Goal: Task Accomplishment & Management: Complete application form

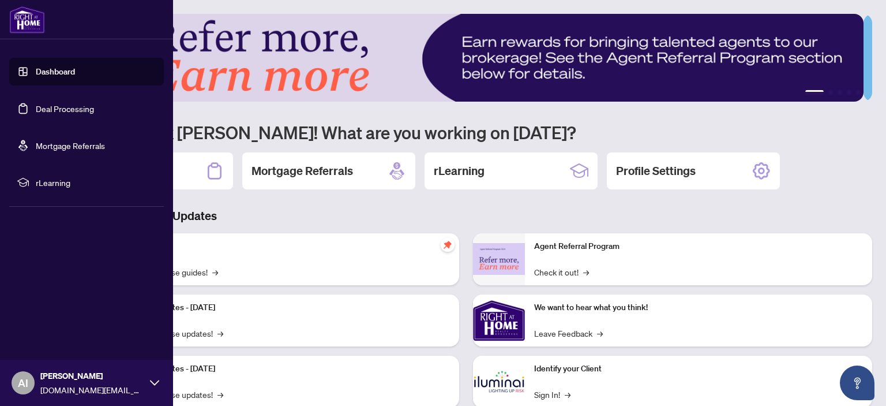
click at [65, 105] on link "Deal Processing" at bounding box center [65, 108] width 58 height 10
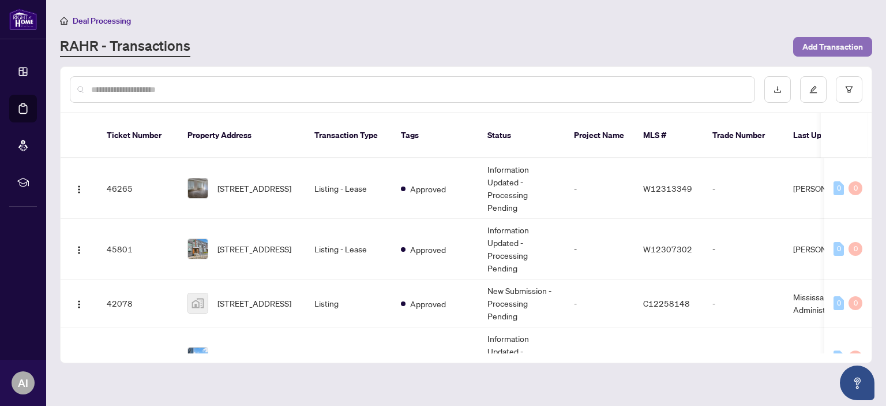
click at [846, 41] on span "Add Transaction" at bounding box center [832, 46] width 61 height 18
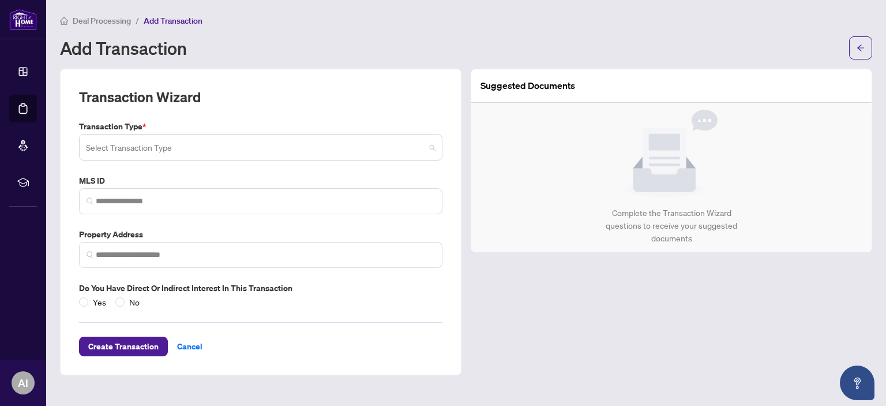
click at [208, 147] on input "search" at bounding box center [255, 148] width 339 height 25
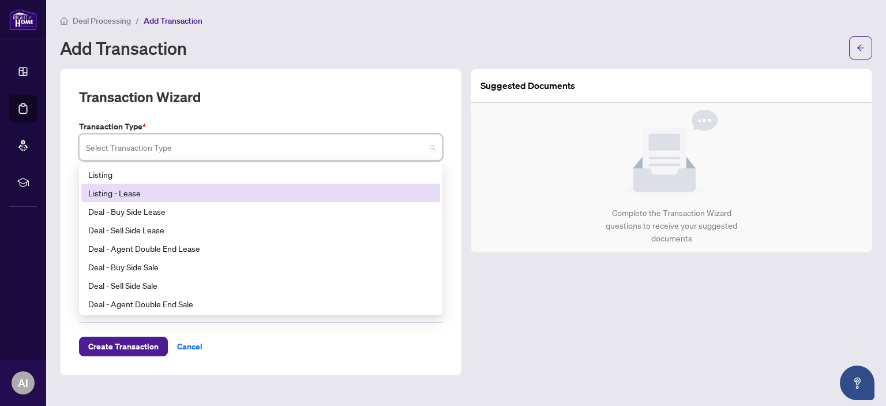
click at [142, 194] on div "Listing - Lease" at bounding box center [260, 192] width 345 height 13
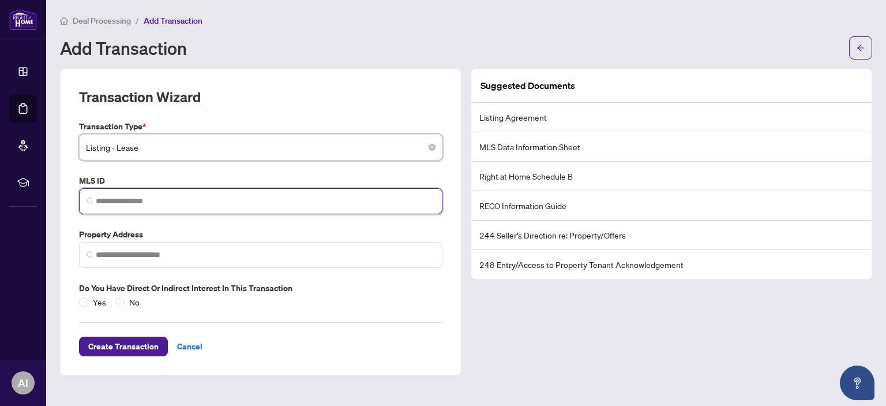
click at [119, 197] on input "search" at bounding box center [265, 201] width 339 height 12
drag, startPoint x: 119, startPoint y: 197, endPoint x: 104, endPoint y: 201, distance: 16.0
click at [104, 201] on input "search" at bounding box center [265, 201] width 339 height 12
click at [125, 198] on input "search" at bounding box center [265, 201] width 339 height 12
click at [174, 196] on input "****" at bounding box center [265, 201] width 339 height 12
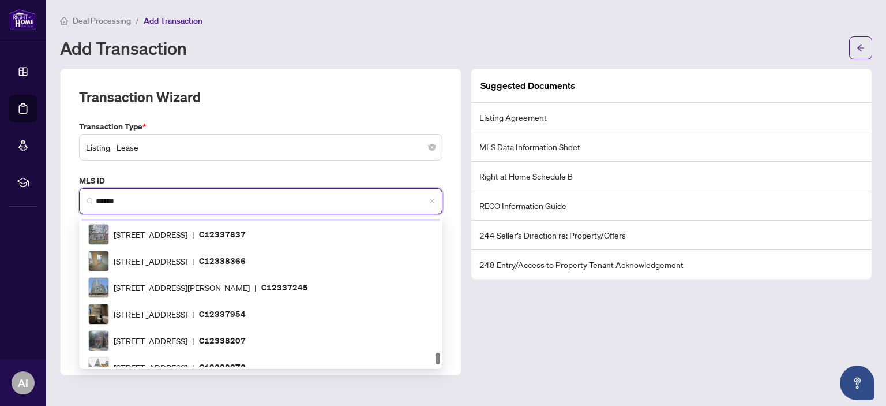
scroll to position [1698, 0]
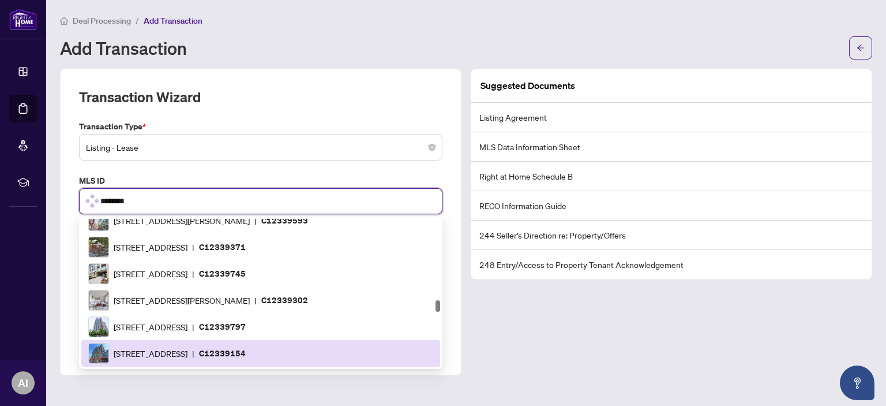
type input "*********"
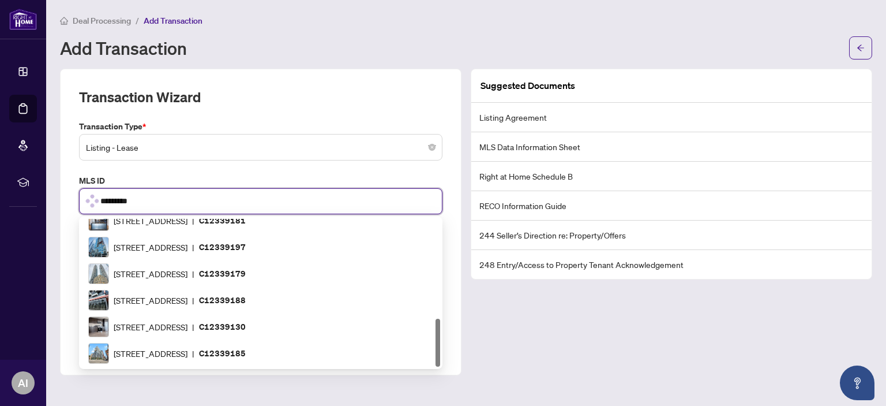
scroll to position [0, 0]
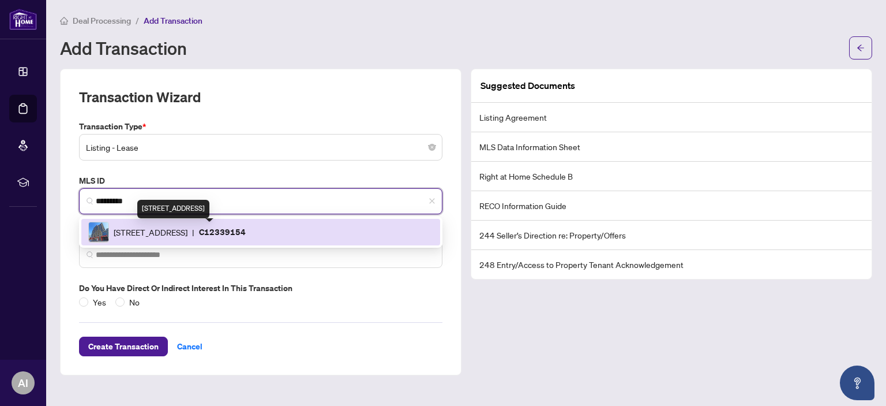
click at [187, 229] on span "[STREET_ADDRESS]" at bounding box center [151, 232] width 74 height 13
type input "**********"
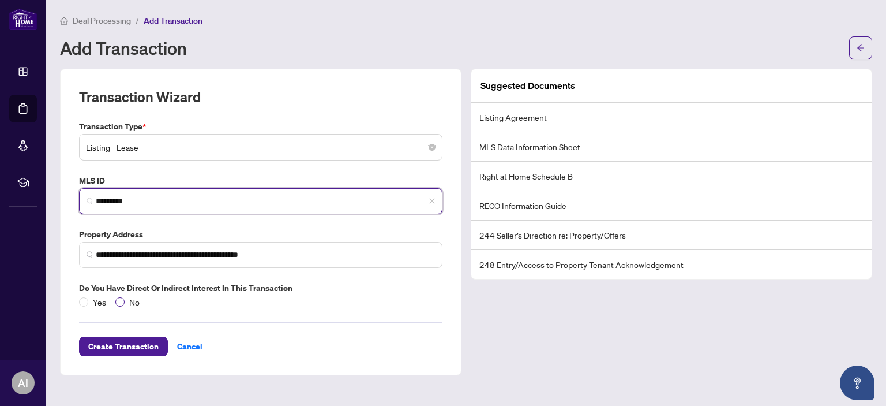
type input "*********"
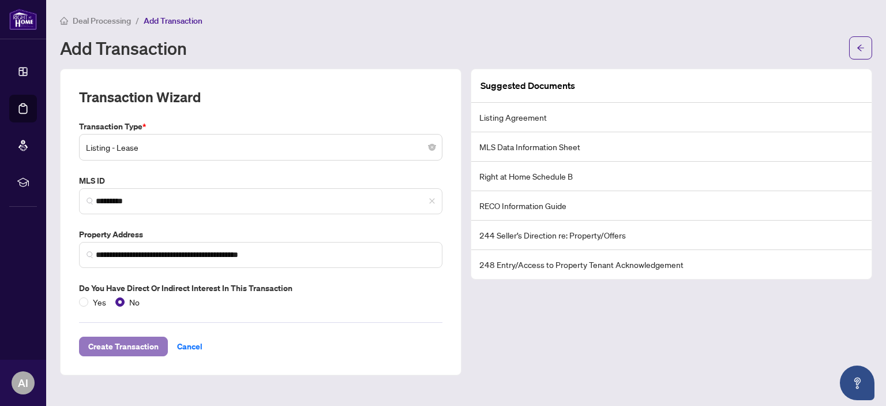
click at [128, 343] on span "Create Transaction" at bounding box center [123, 346] width 70 height 18
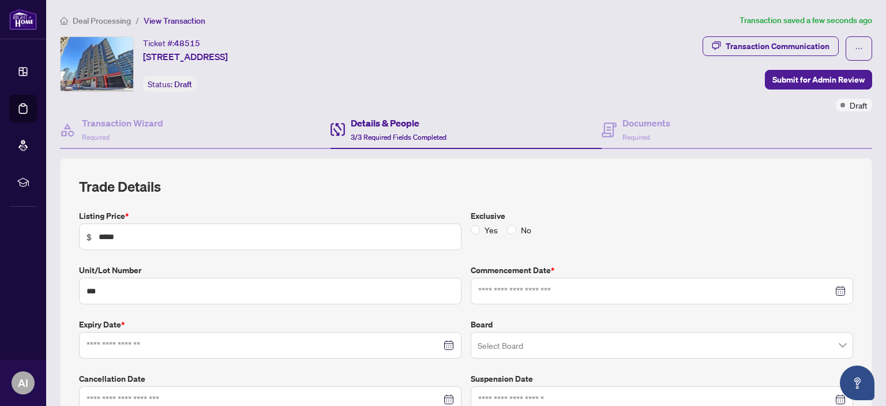
type input "**********"
click at [516, 226] on span "No" at bounding box center [526, 229] width 20 height 13
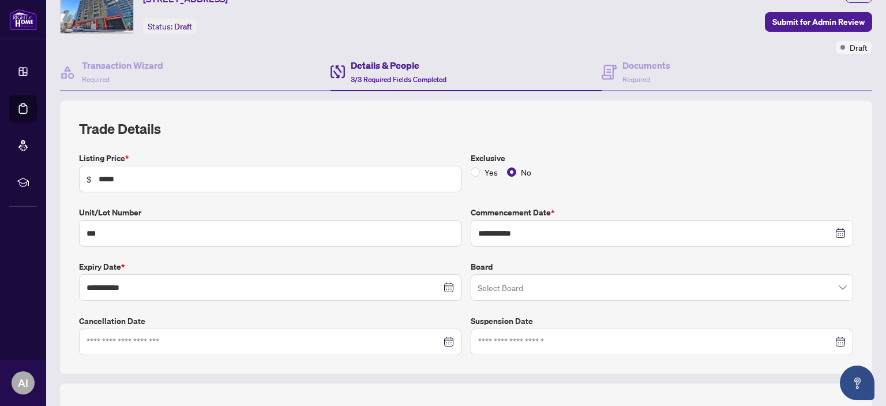
scroll to position [173, 0]
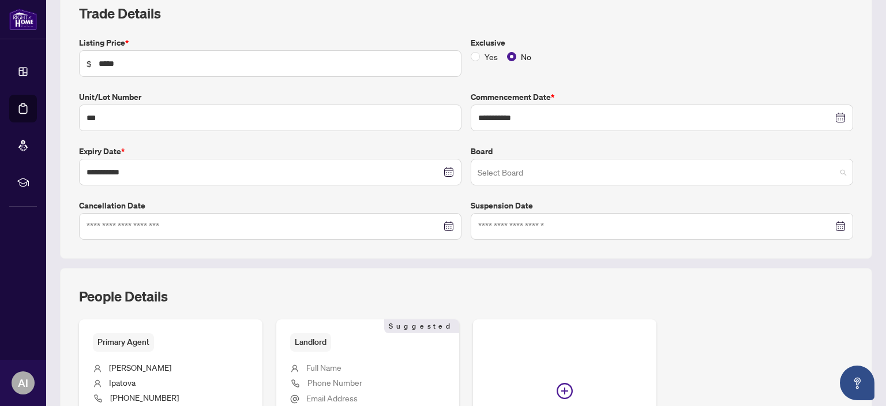
click at [591, 178] on input "search" at bounding box center [657, 173] width 358 height 25
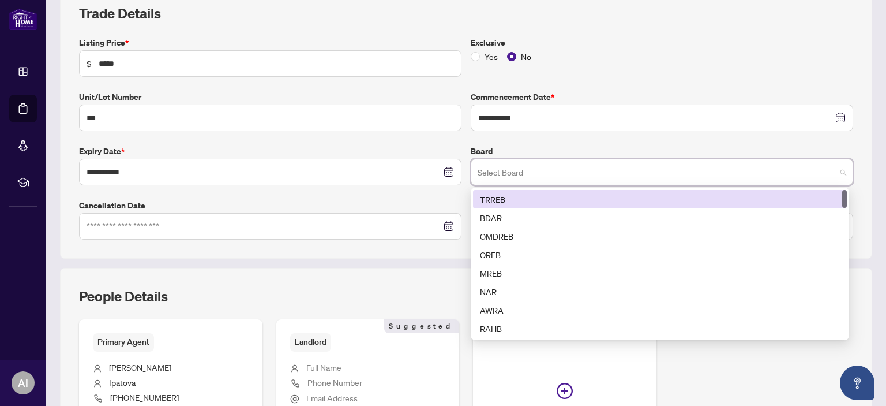
click at [568, 193] on div "TRREB" at bounding box center [660, 199] width 360 height 13
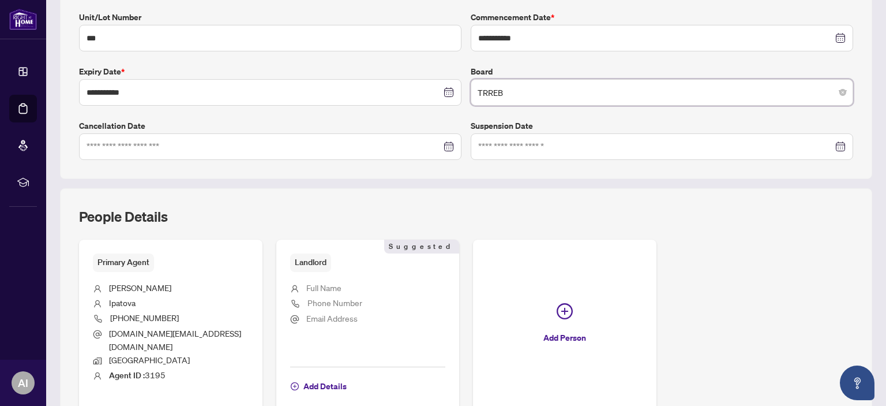
scroll to position [344, 0]
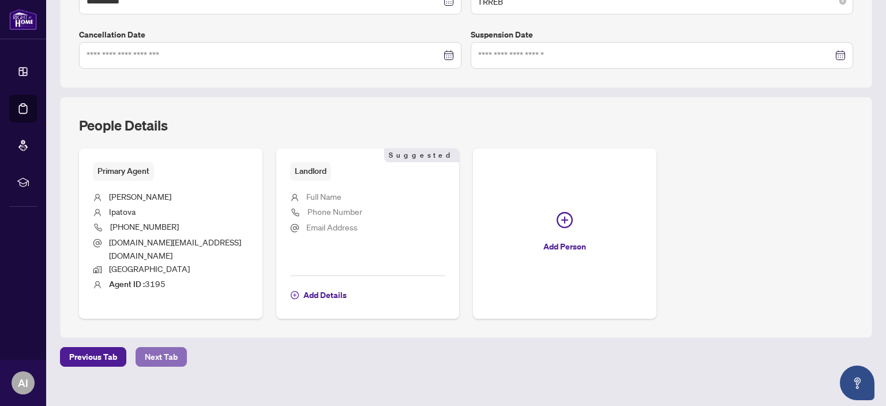
click at [157, 347] on span "Next Tab" at bounding box center [161, 356] width 33 height 18
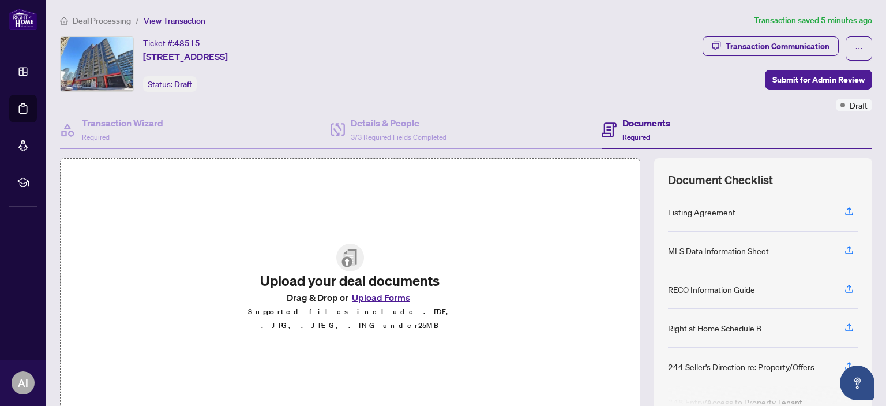
click at [386, 302] on button "Upload Forms" at bounding box center [380, 297] width 65 height 15
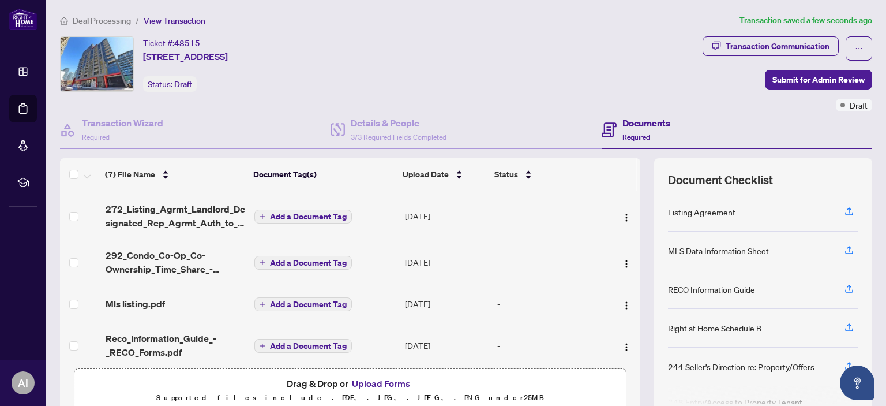
scroll to position [145, 0]
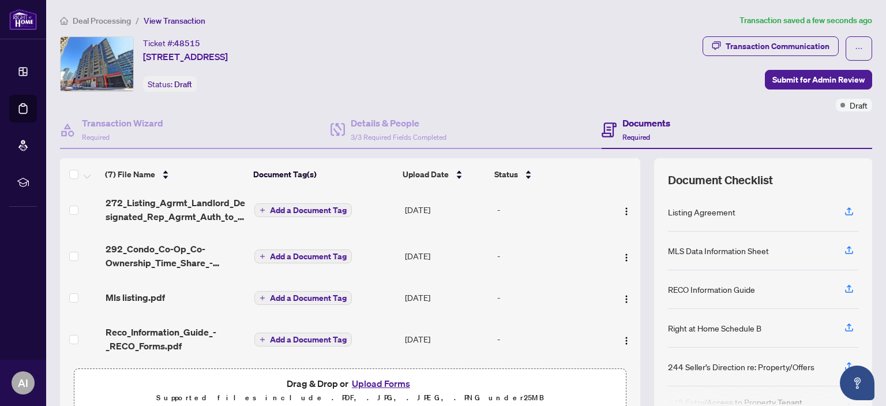
click at [292, 335] on span "Add a Document Tag" at bounding box center [308, 339] width 77 height 8
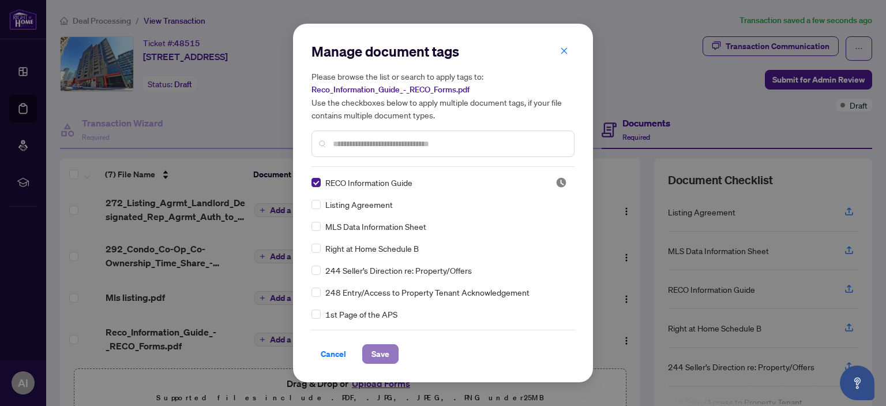
click at [378, 356] on span "Save" at bounding box center [380, 353] width 18 height 18
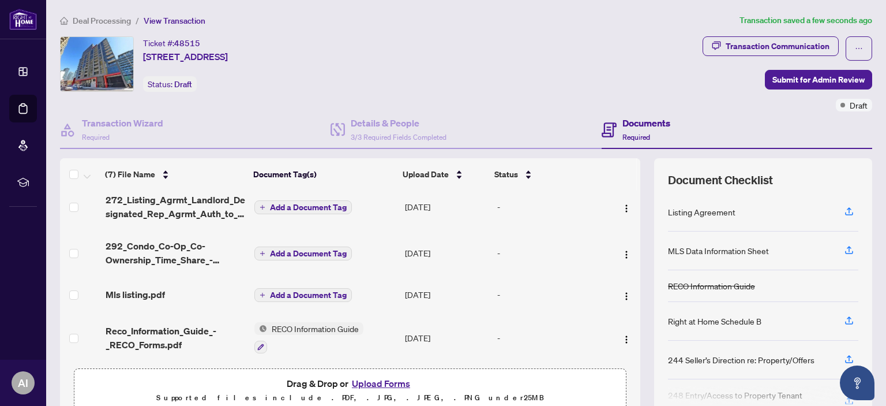
click at [298, 292] on span "Add a Document Tag" at bounding box center [308, 295] width 77 height 8
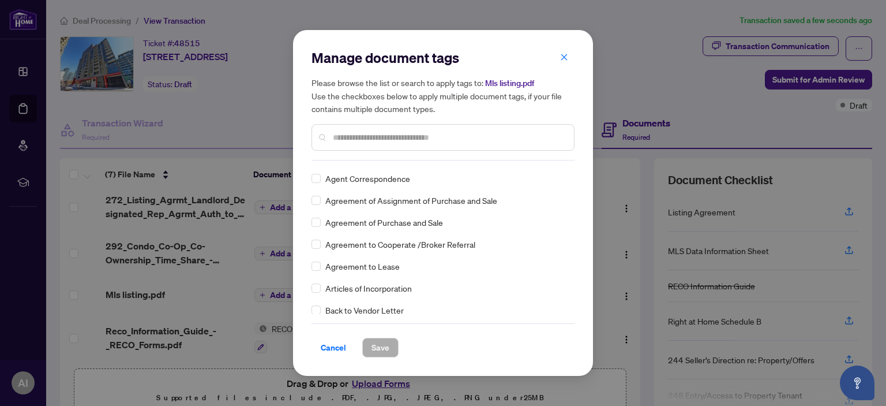
scroll to position [0, 0]
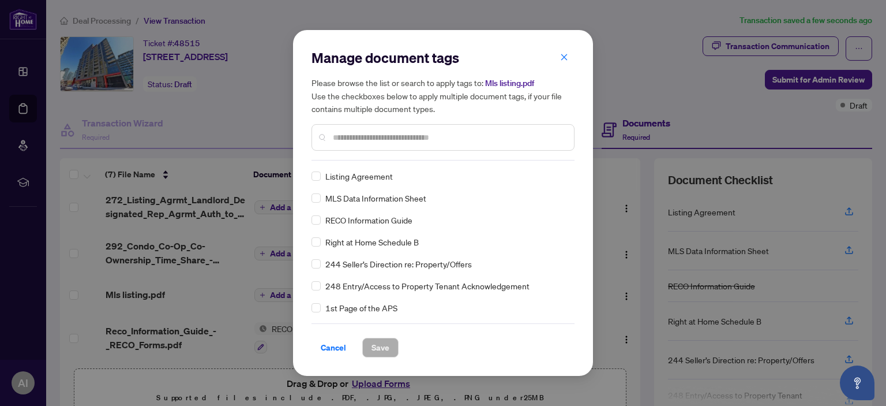
click at [332, 343] on span "Cancel" at bounding box center [333, 347] width 25 height 18
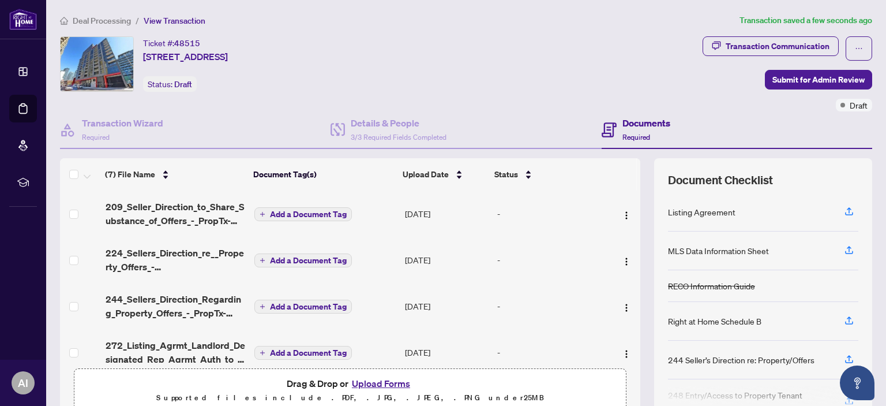
click at [320, 212] on span "Add a Document Tag" at bounding box center [308, 214] width 77 height 8
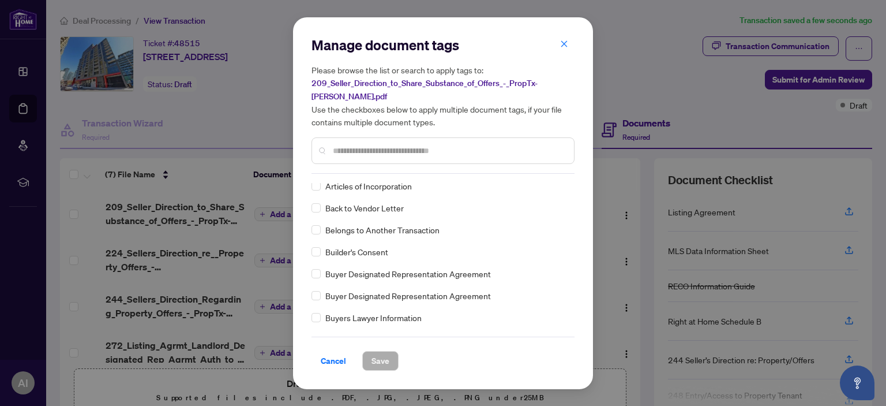
scroll to position [519, 0]
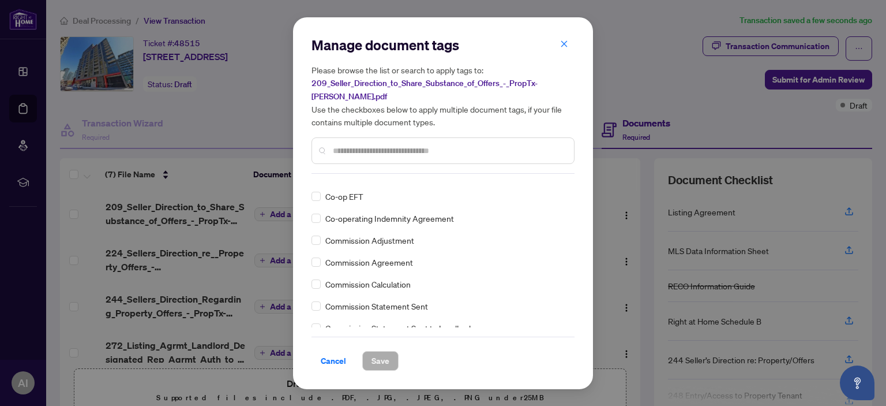
click at [396, 144] on input "text" at bounding box center [449, 150] width 232 height 13
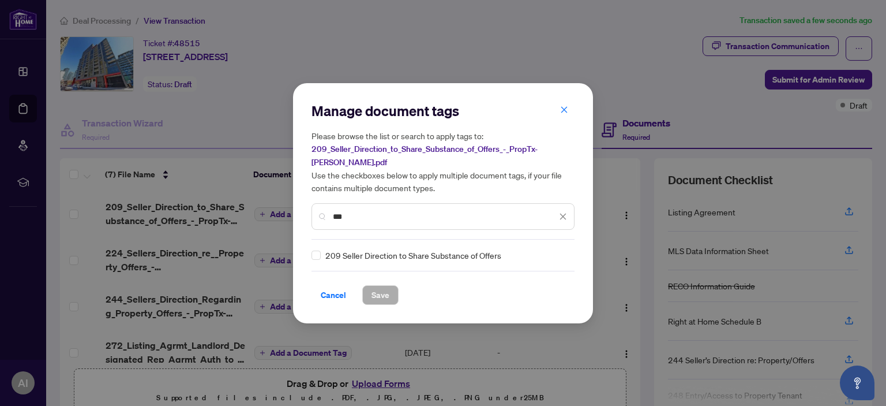
scroll to position [0, 0]
type input "***"
click at [376, 286] on span "Save" at bounding box center [380, 295] width 18 height 18
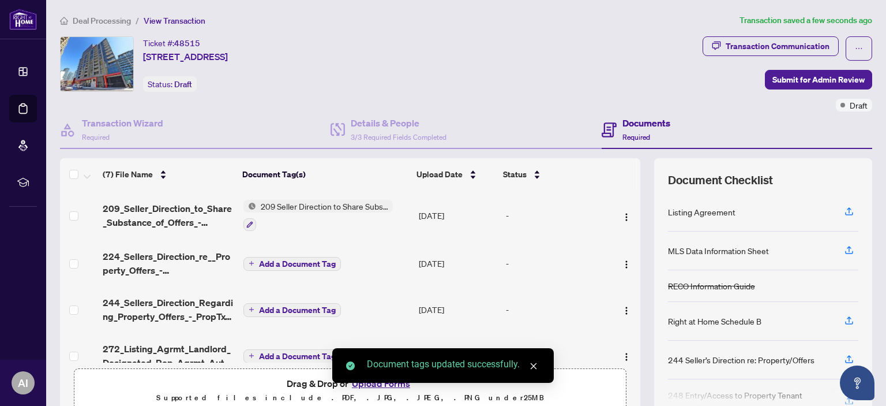
click at [271, 260] on span "Add a Document Tag" at bounding box center [297, 264] width 77 height 8
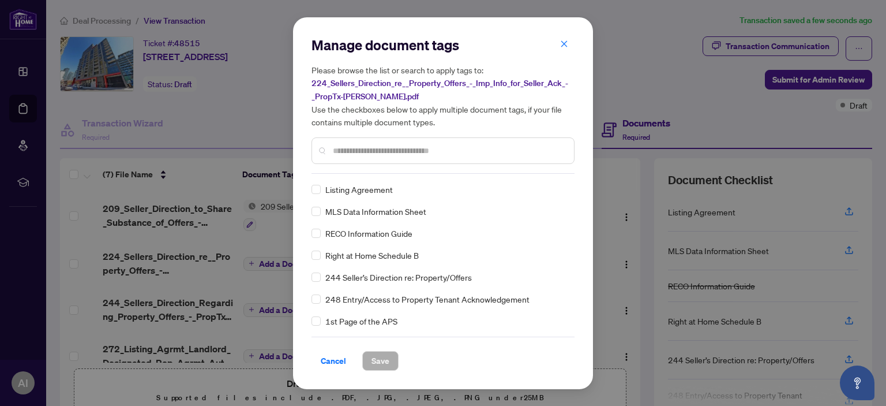
scroll to position [115, 0]
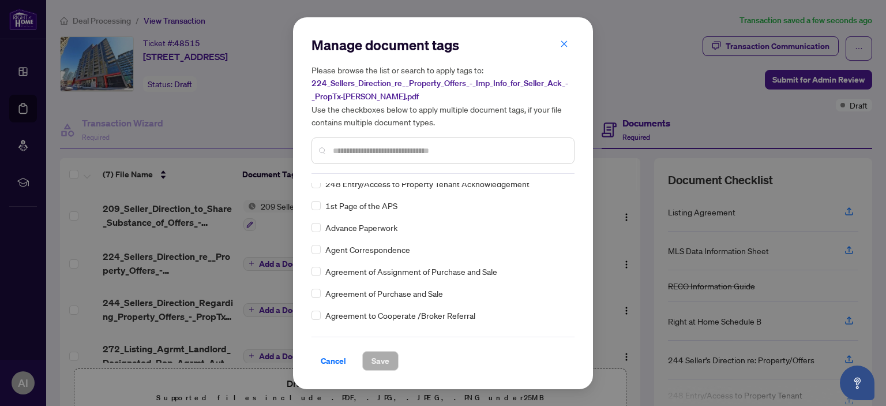
click at [354, 146] on input "text" at bounding box center [449, 150] width 232 height 13
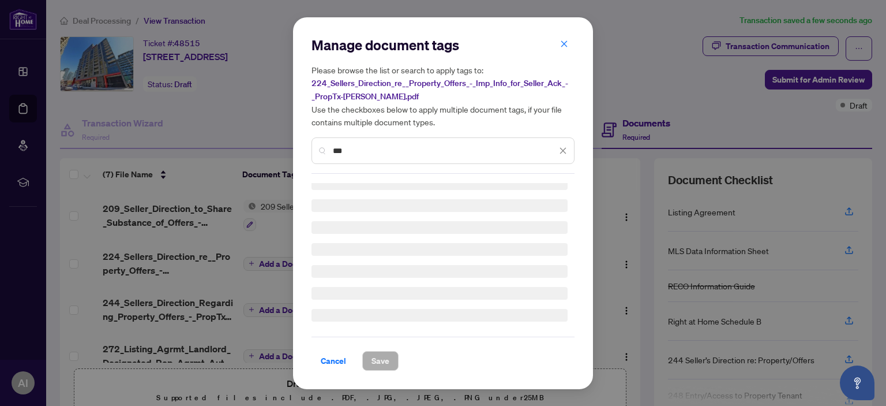
scroll to position [0, 0]
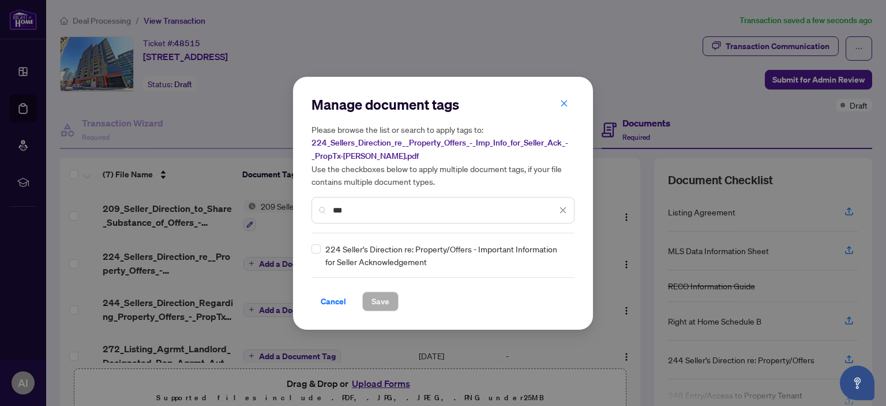
type input "***"
drag, startPoint x: 378, startPoint y: 304, endPoint x: 392, endPoint y: 290, distance: 19.6
click at [378, 303] on span "Save" at bounding box center [380, 301] width 18 height 18
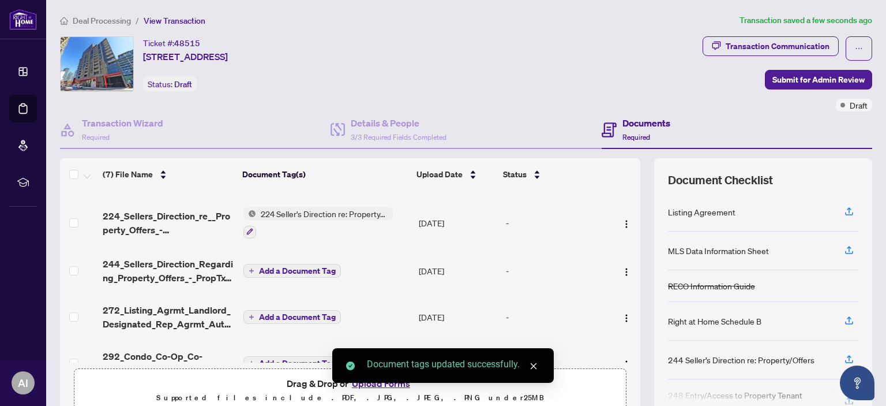
scroll to position [58, 0]
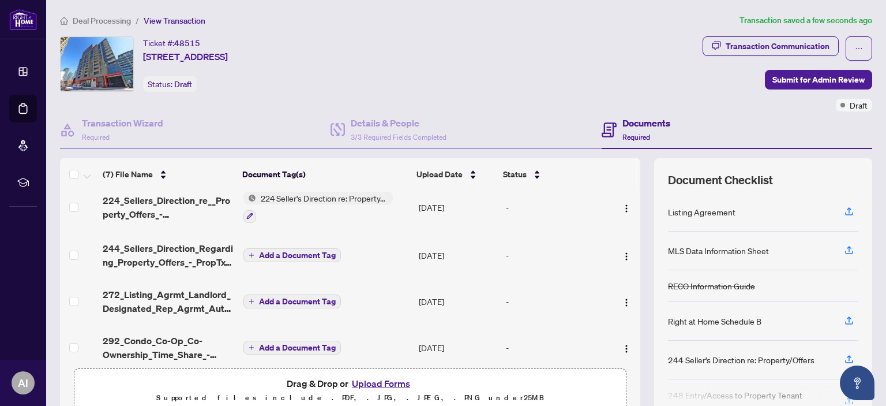
click at [273, 253] on span "Add a Document Tag" at bounding box center [297, 255] width 77 height 8
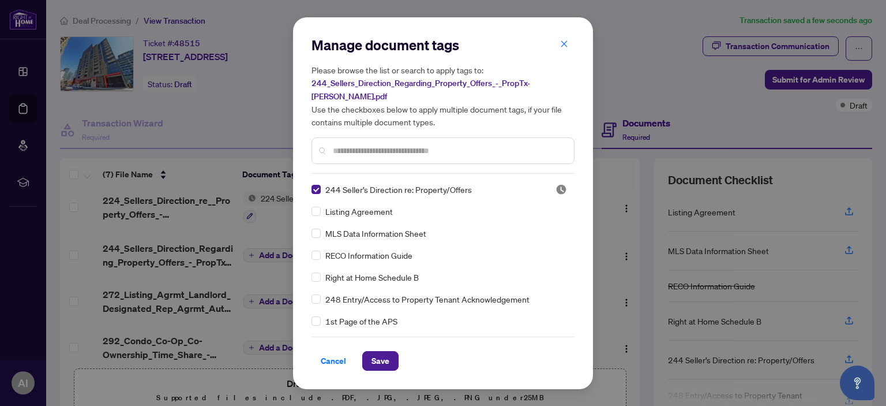
drag, startPoint x: 375, startPoint y: 352, endPoint x: 635, endPoint y: 237, distance: 283.8
click at [376, 351] on span "Save" at bounding box center [380, 360] width 18 height 18
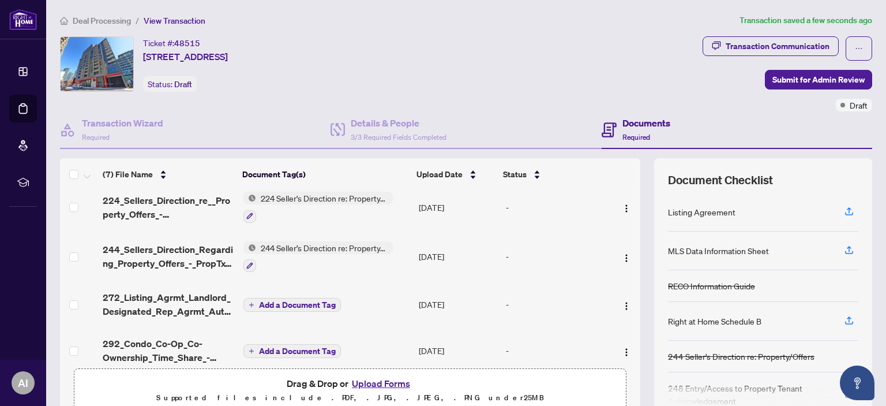
scroll to position [115, 0]
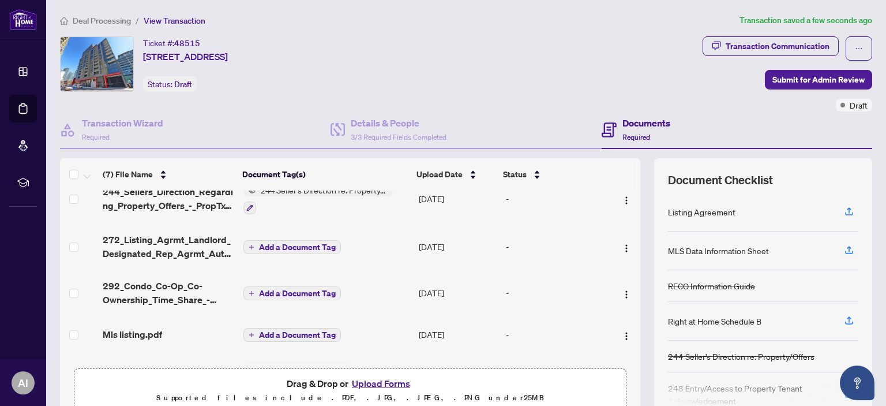
click at [288, 243] on span "Add a Document Tag" at bounding box center [297, 247] width 77 height 8
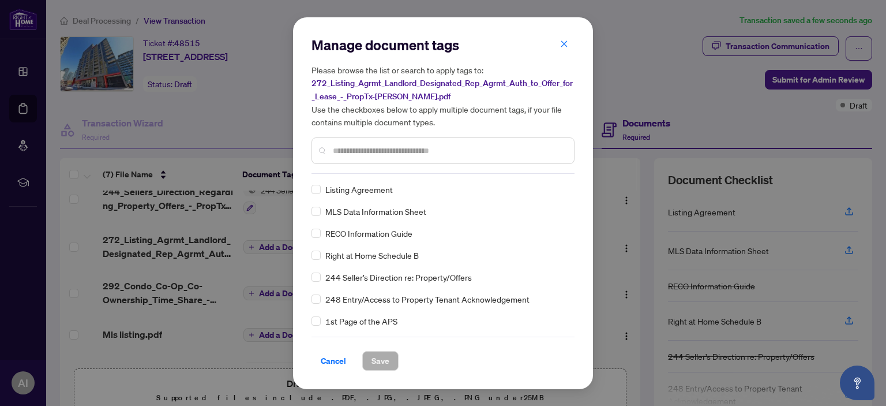
click at [374, 147] on input "text" at bounding box center [449, 150] width 232 height 13
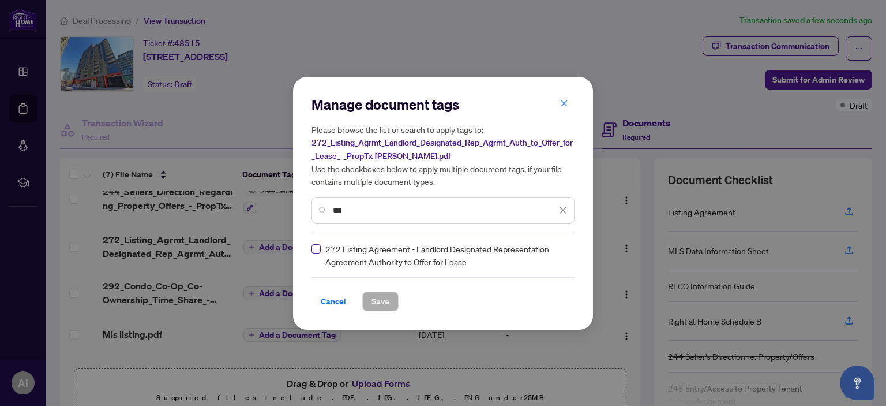
type input "***"
click at [376, 298] on span "Save" at bounding box center [380, 301] width 18 height 18
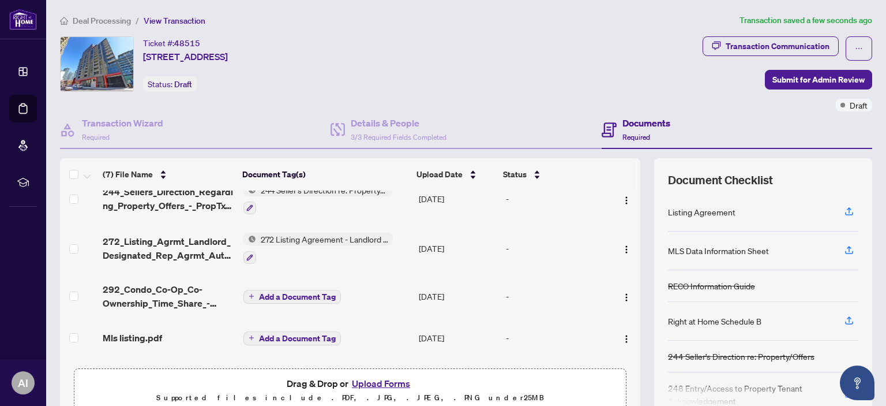
click at [289, 292] on span "Add a Document Tag" at bounding box center [297, 296] width 77 height 8
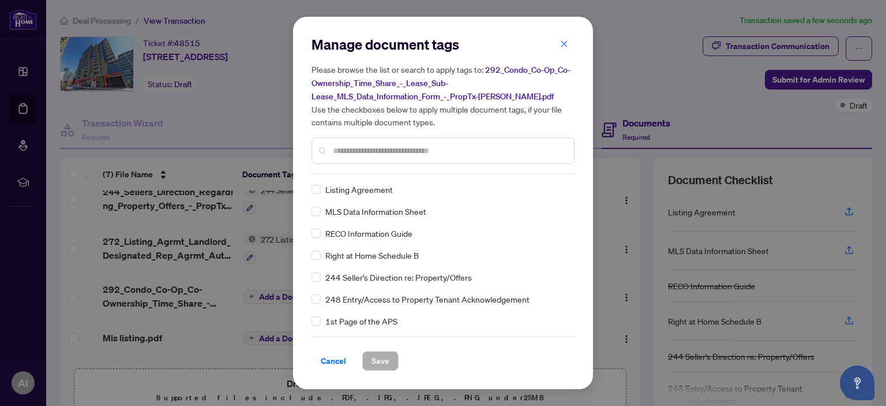
click at [404, 148] on input "text" at bounding box center [449, 150] width 232 height 13
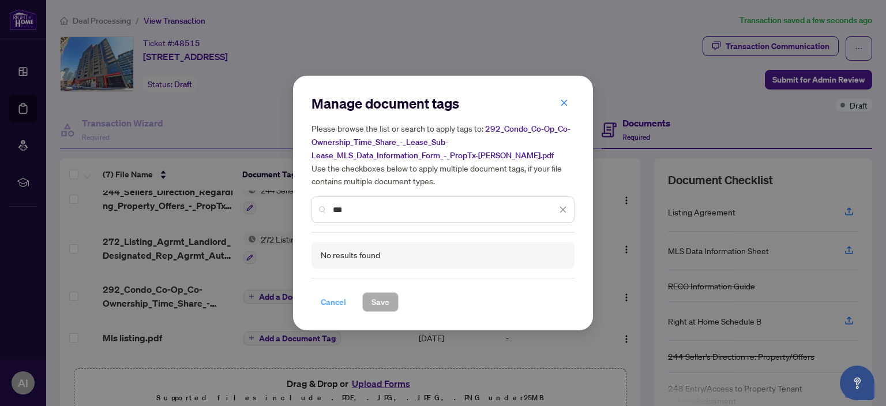
type input "***"
click at [332, 299] on span "Cancel" at bounding box center [333, 301] width 25 height 18
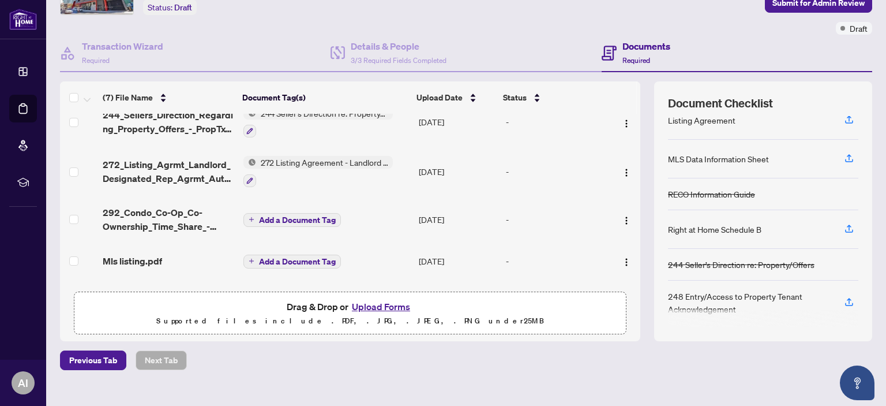
scroll to position [93, 0]
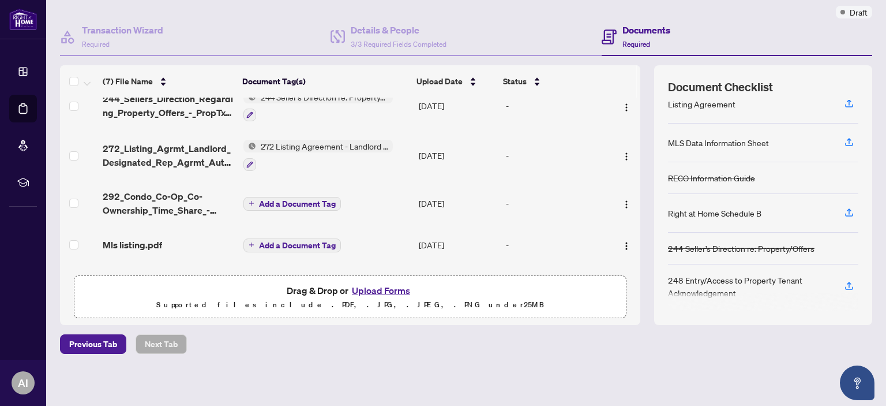
drag, startPoint x: 292, startPoint y: 196, endPoint x: 381, endPoint y: 219, distance: 91.4
click at [295, 200] on span "Add a Document Tag" at bounding box center [297, 204] width 77 height 8
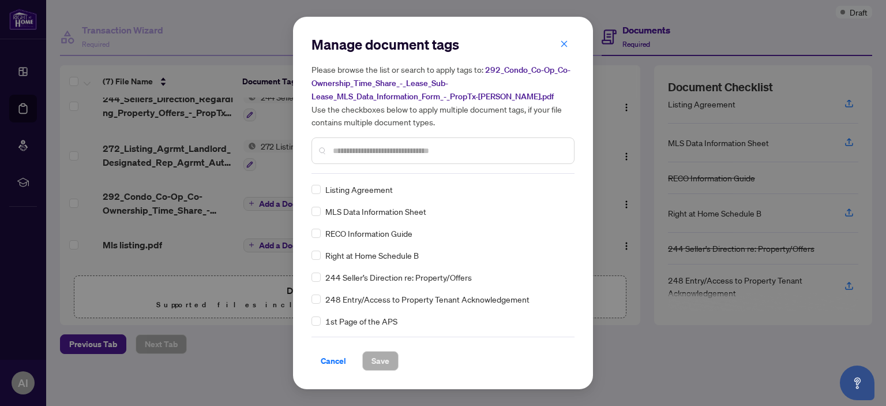
click at [378, 213] on span "MLS Data Information Sheet" at bounding box center [375, 211] width 101 height 13
drag, startPoint x: 377, startPoint y: 359, endPoint x: 706, endPoint y: 374, distance: 329.7
click at [377, 357] on span "Save" at bounding box center [380, 360] width 18 height 18
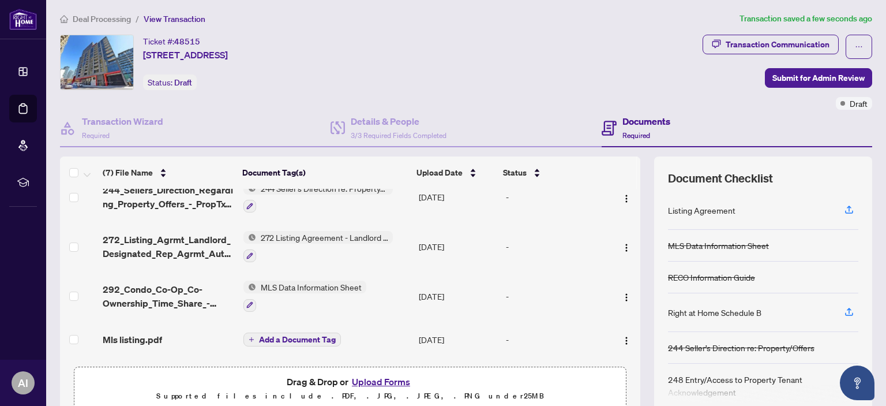
scroll to position [0, 0]
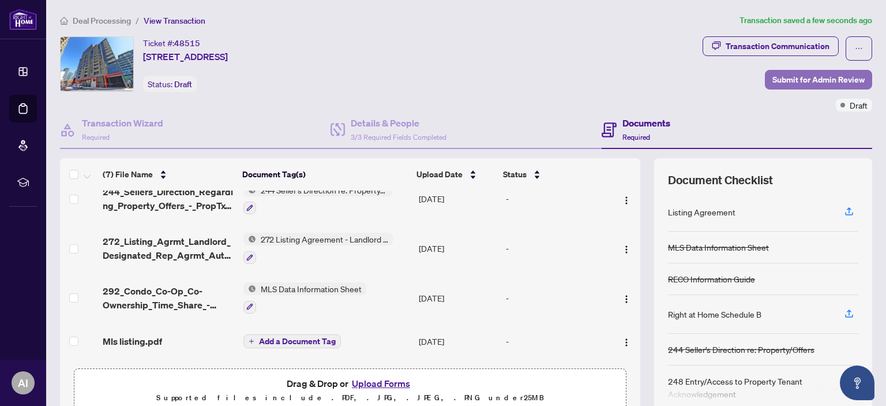
click at [810, 74] on span "Submit for Admin Review" at bounding box center [818, 79] width 92 height 18
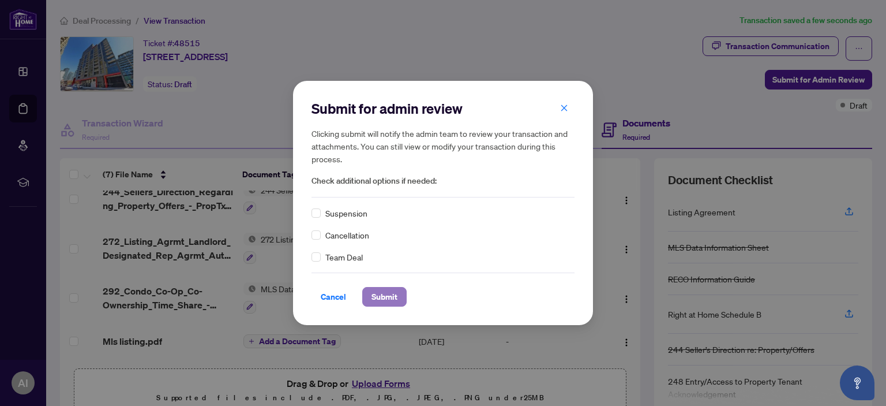
click at [389, 299] on span "Submit" at bounding box center [384, 296] width 26 height 18
